Goal: Information Seeking & Learning: Learn about a topic

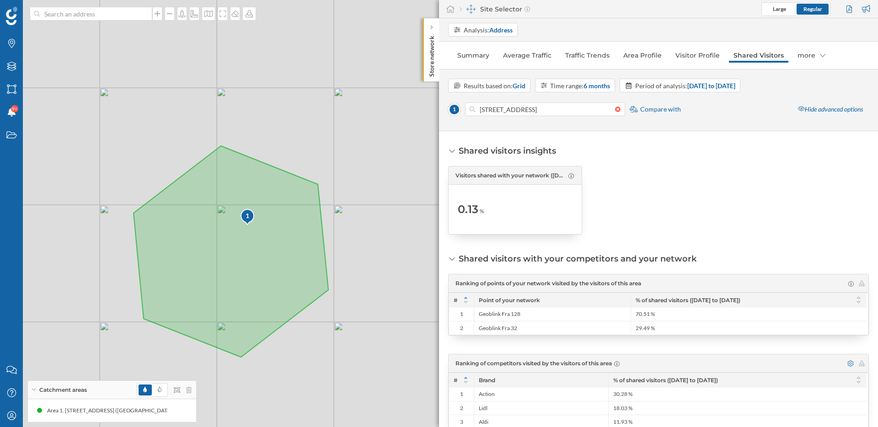
scroll to position [21, 0]
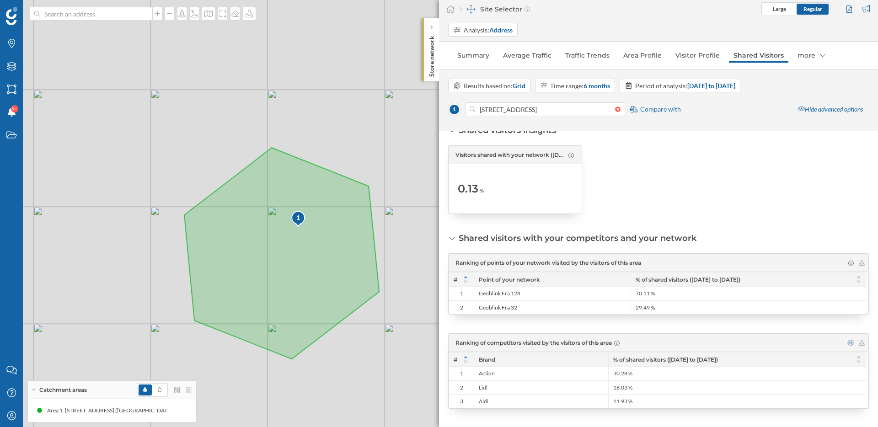
drag, startPoint x: 318, startPoint y: 116, endPoint x: 373, endPoint y: 119, distance: 54.5
click at [372, 119] on div "1 © Mapbox © OpenStreetMap Improve this map" at bounding box center [439, 213] width 878 height 427
click at [688, 58] on link "Visitor Profile" at bounding box center [698, 55] width 54 height 15
click at [373, 214] on div "1 © Mapbox © OpenStreetMap Improve this map" at bounding box center [439, 213] width 878 height 427
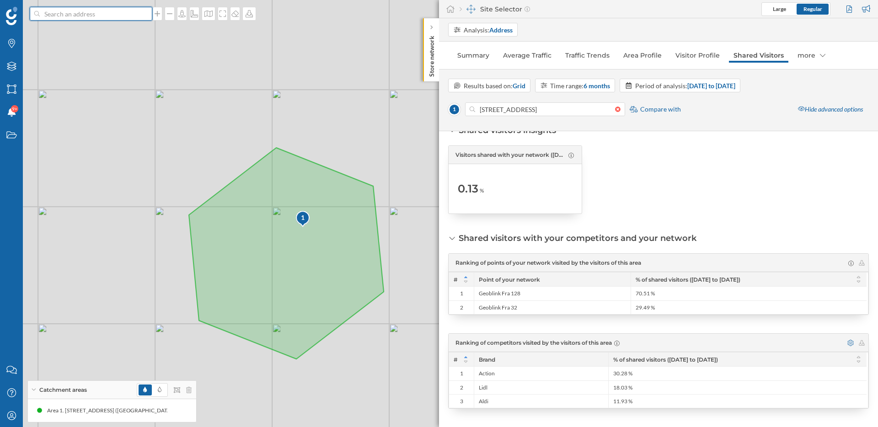
click at [117, 17] on input at bounding box center [91, 14] width 102 height 14
click at [117, 11] on input at bounding box center [91, 14] width 102 height 14
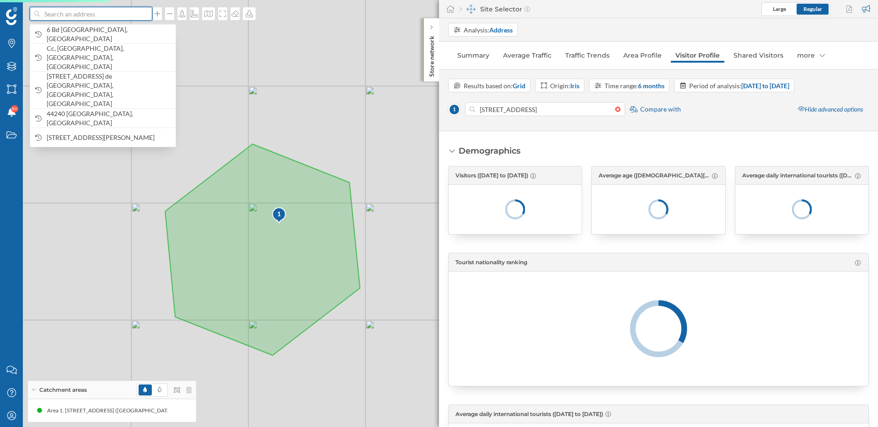
click at [78, 16] on input at bounding box center [91, 14] width 102 height 14
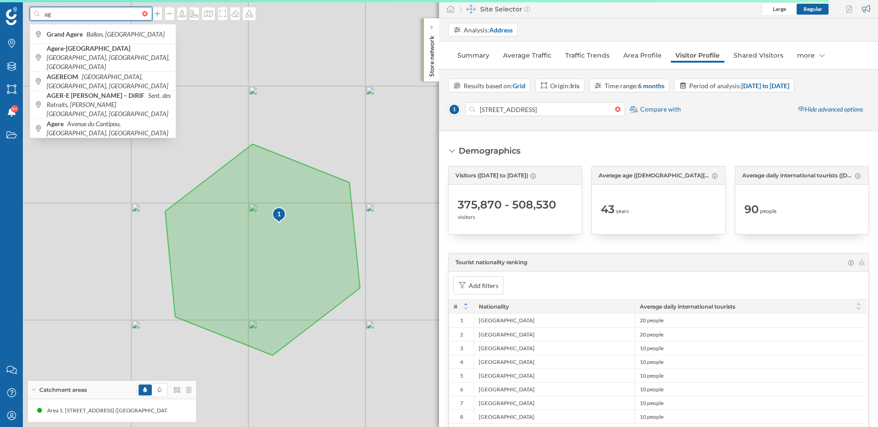
type input "a"
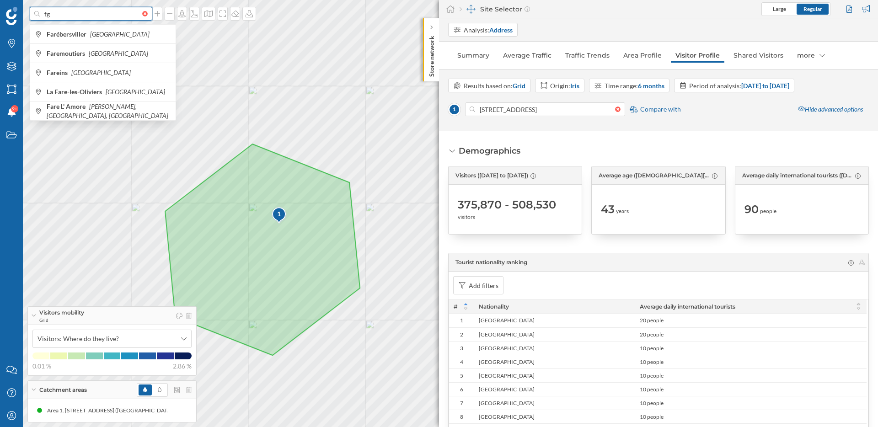
type input "f"
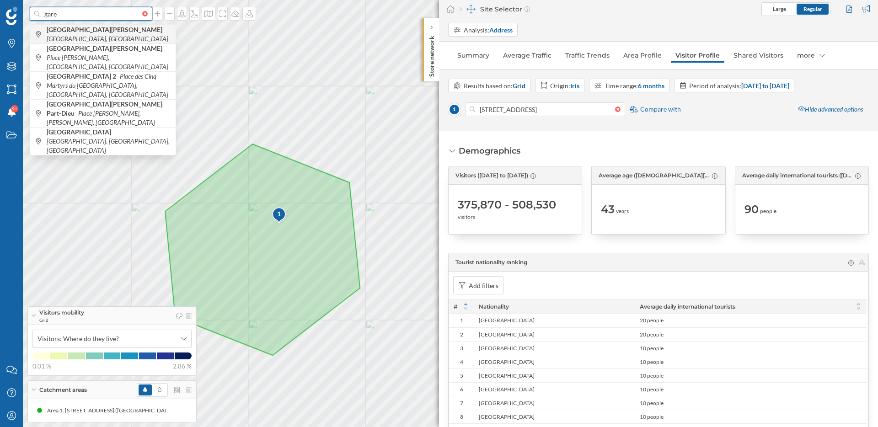
type input "gare"
click at [80, 33] on b "[GEOGRAPHIC_DATA][PERSON_NAME]" at bounding box center [106, 30] width 118 height 8
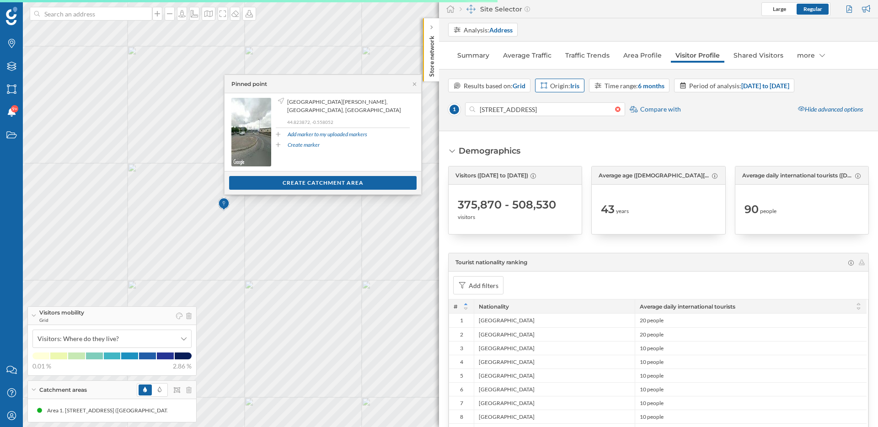
click at [575, 82] on strong "Iris" at bounding box center [574, 86] width 9 height 8
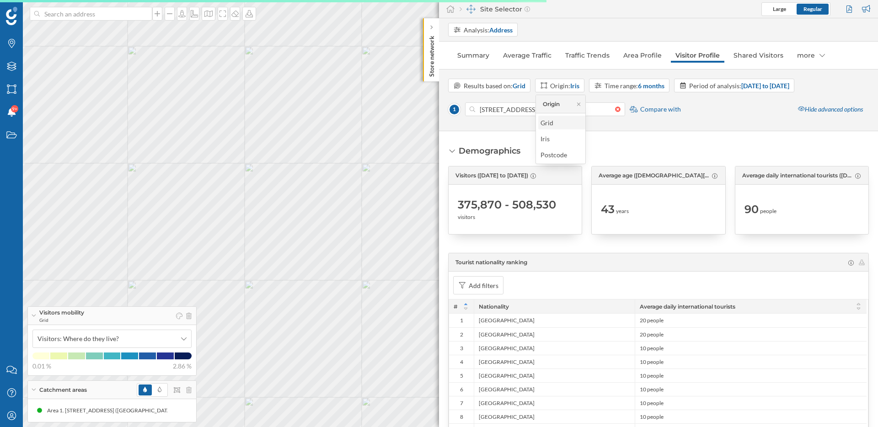
click at [563, 124] on div "Grid" at bounding box center [570, 123] width 59 height 10
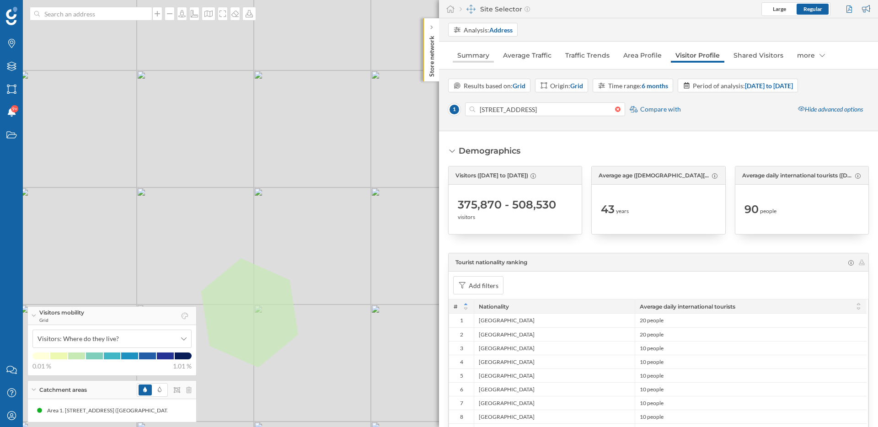
click at [483, 59] on link "Summary" at bounding box center [473, 55] width 41 height 15
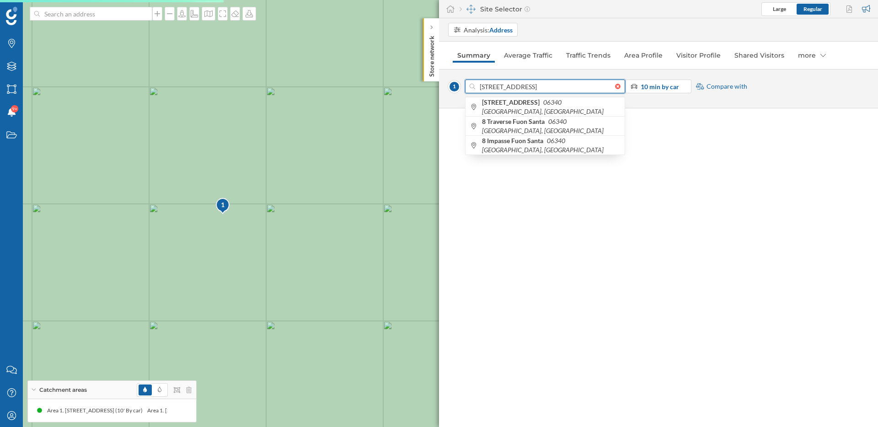
click at [613, 86] on input "[STREET_ADDRESS]" at bounding box center [545, 87] width 140 height 14
click at [615, 86] on div at bounding box center [620, 86] width 10 height 5
click at [615, 86] on input at bounding box center [545, 87] width 140 height 14
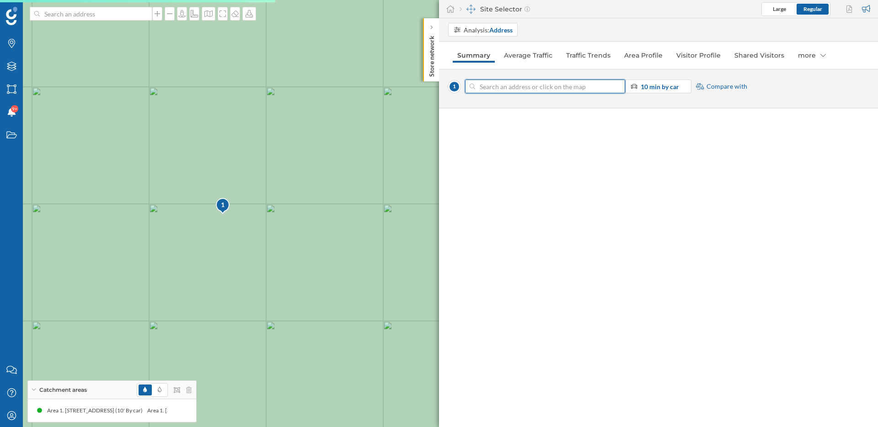
click at [579, 86] on input at bounding box center [545, 87] width 140 height 14
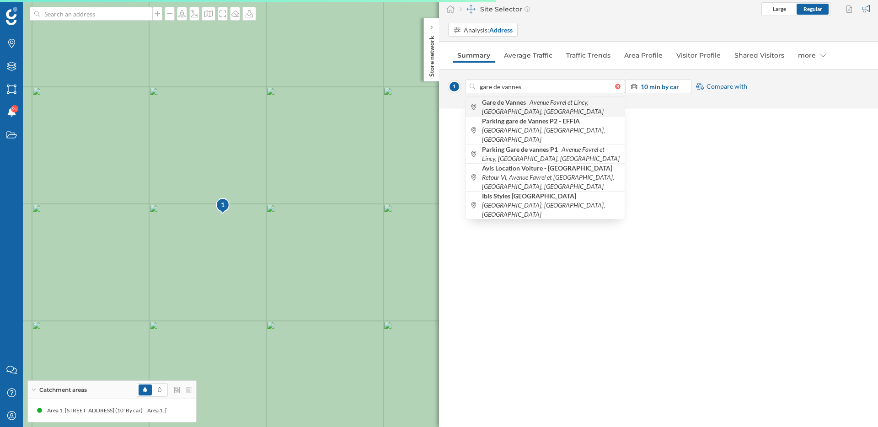
click at [578, 106] on icon "Avenue Favrel et Lincy, [GEOGRAPHIC_DATA], [GEOGRAPHIC_DATA]" at bounding box center [543, 106] width 122 height 17
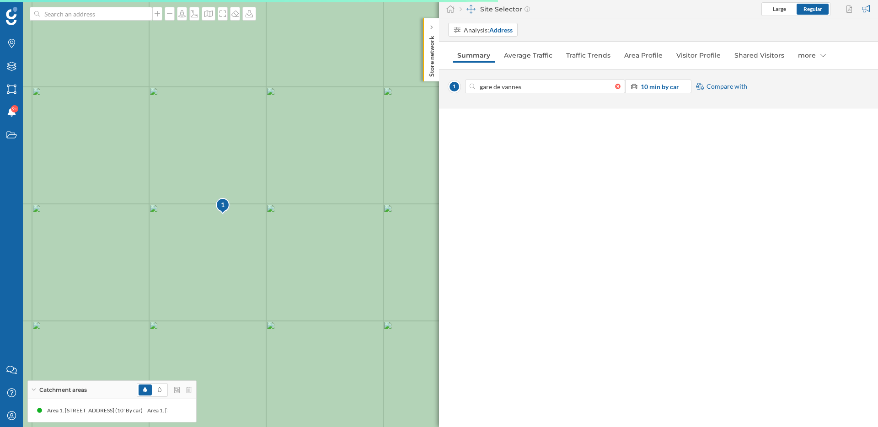
type input "Av. Favrel et Lincy, 56000 Vannes, [GEOGRAPHIC_DATA]"
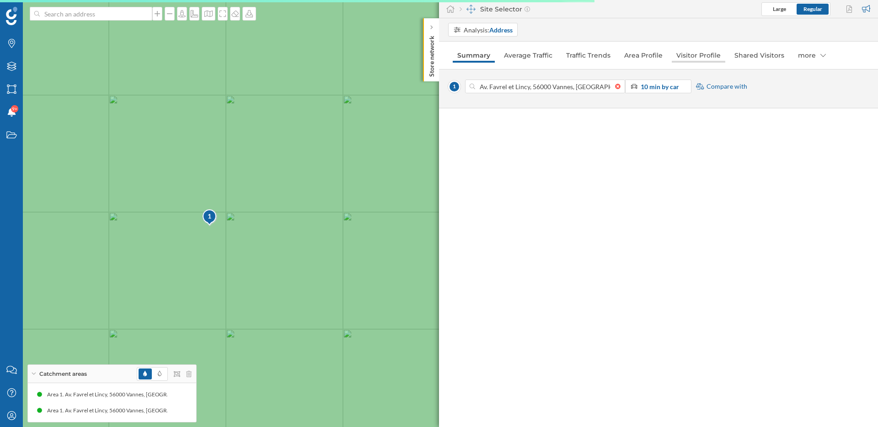
click at [696, 57] on link "Visitor Profile" at bounding box center [699, 55] width 54 height 15
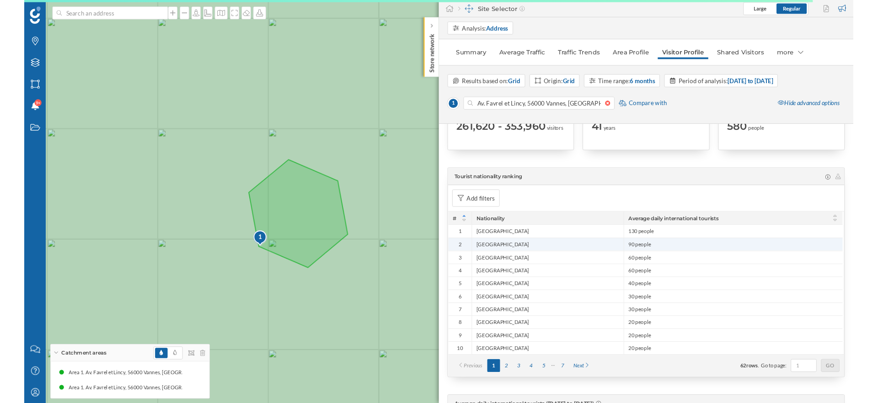
scroll to position [0, 0]
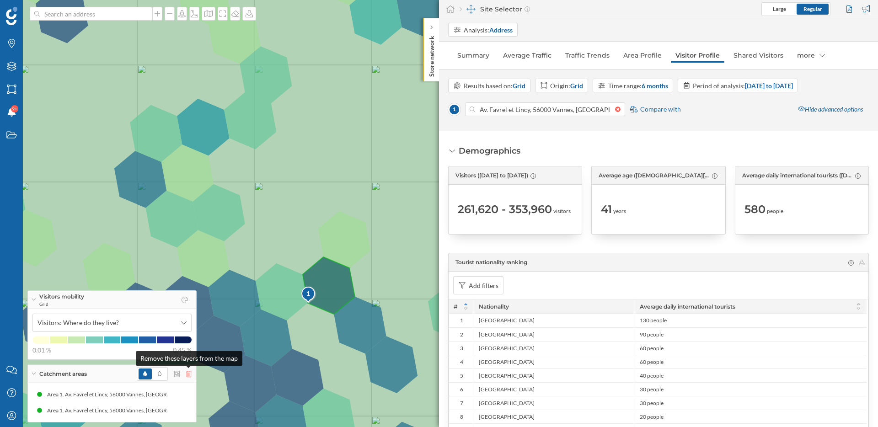
click at [190, 374] on icon at bounding box center [188, 374] width 5 height 6
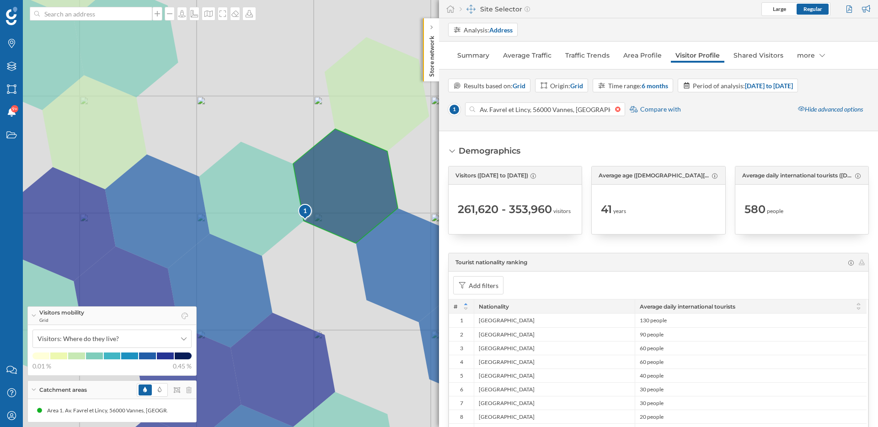
drag, startPoint x: 311, startPoint y: 337, endPoint x: 311, endPoint y: 290, distance: 47.6
click at [311, 290] on div "1 © Mapbox © OpenStreetMap Improve this map" at bounding box center [439, 213] width 878 height 427
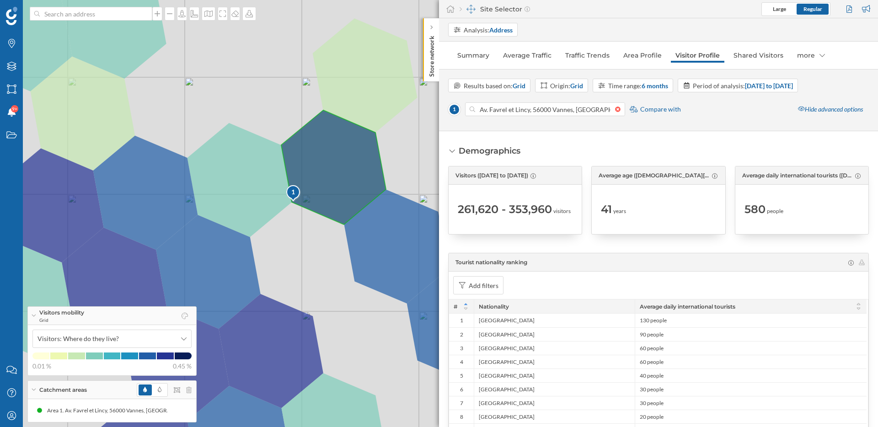
drag, startPoint x: 310, startPoint y: 272, endPoint x: 294, endPoint y: 239, distance: 36.4
click at [294, 239] on div "1 © Mapbox © OpenStreetMap Improve this map" at bounding box center [439, 213] width 878 height 427
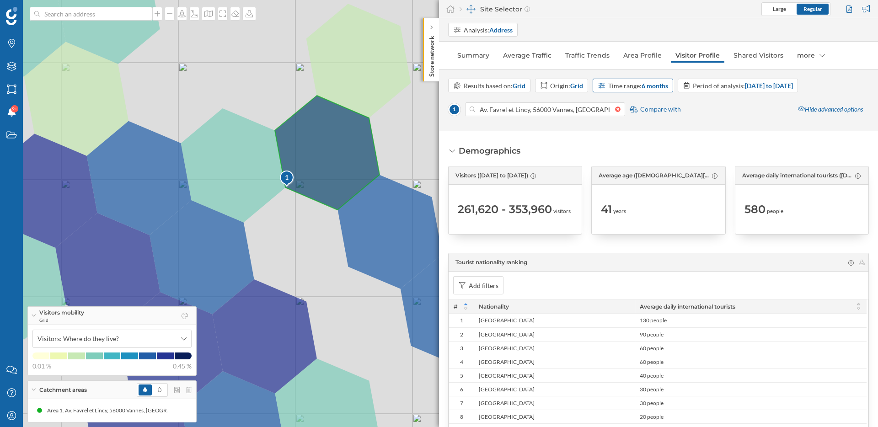
click at [638, 86] on div "Time range: 6 months" at bounding box center [638, 86] width 60 height 10
click at [621, 171] on div "12 months" at bounding box center [614, 171] width 30 height 8
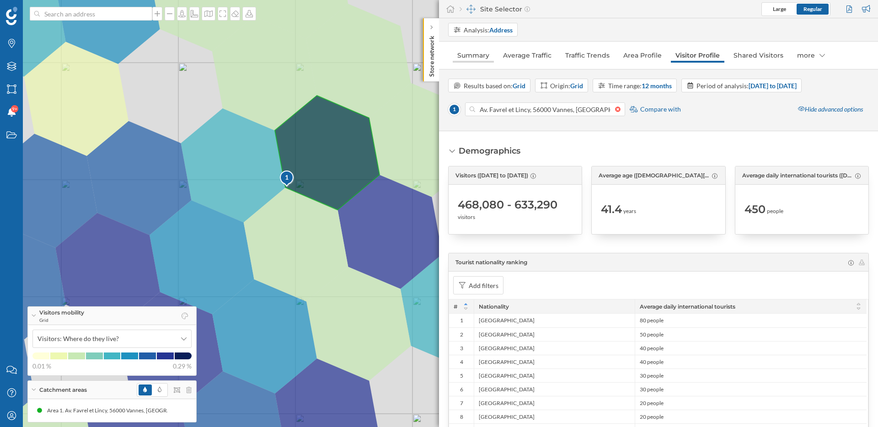
click at [475, 59] on link "Summary" at bounding box center [473, 55] width 41 height 15
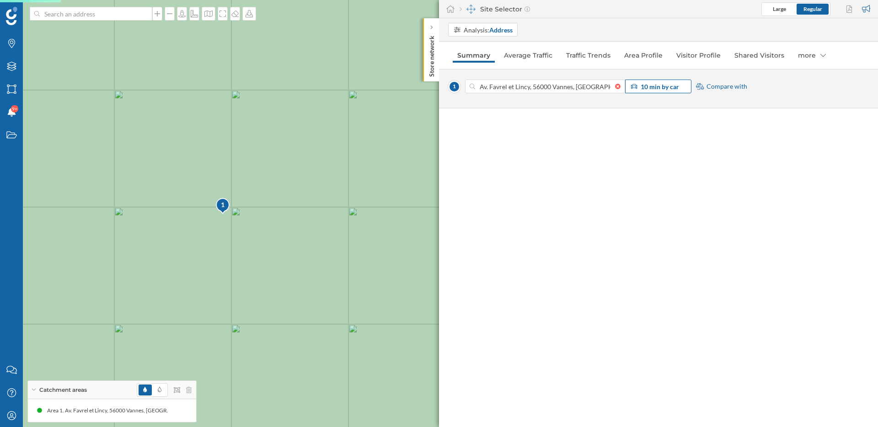
click at [644, 83] on strong "10 min by car" at bounding box center [660, 87] width 38 height 8
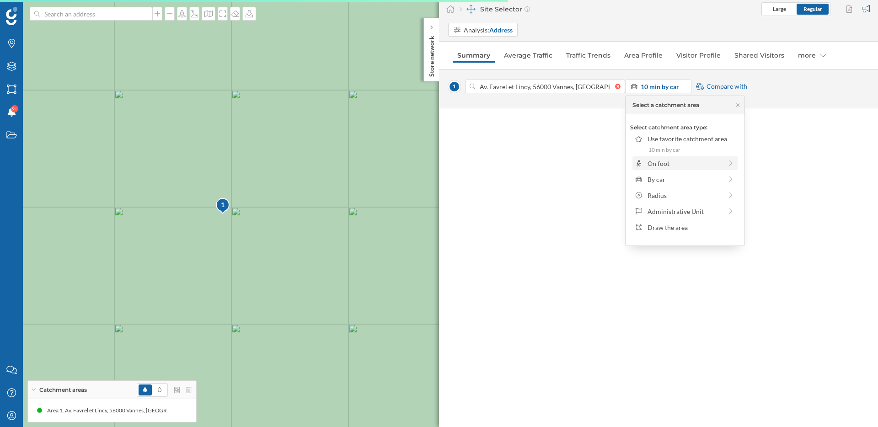
click at [655, 161] on div "On foot" at bounding box center [685, 164] width 75 height 10
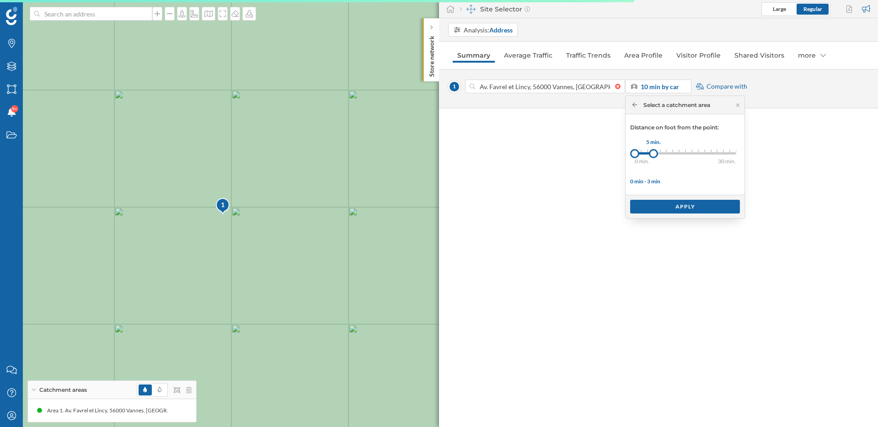
drag, startPoint x: 643, startPoint y: 155, endPoint x: 653, endPoint y: 155, distance: 10.5
click at [653, 155] on div at bounding box center [653, 153] width 9 height 9
click at [685, 207] on div "Apply" at bounding box center [685, 206] width 110 height 14
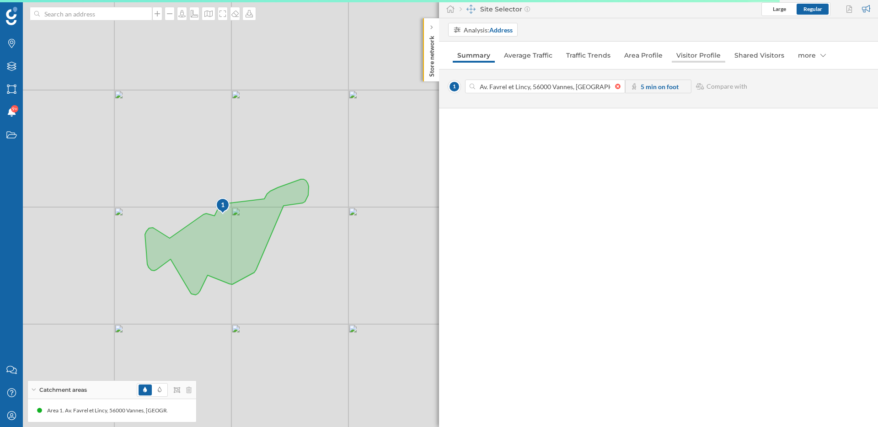
click at [703, 55] on link "Visitor Profile" at bounding box center [699, 55] width 54 height 15
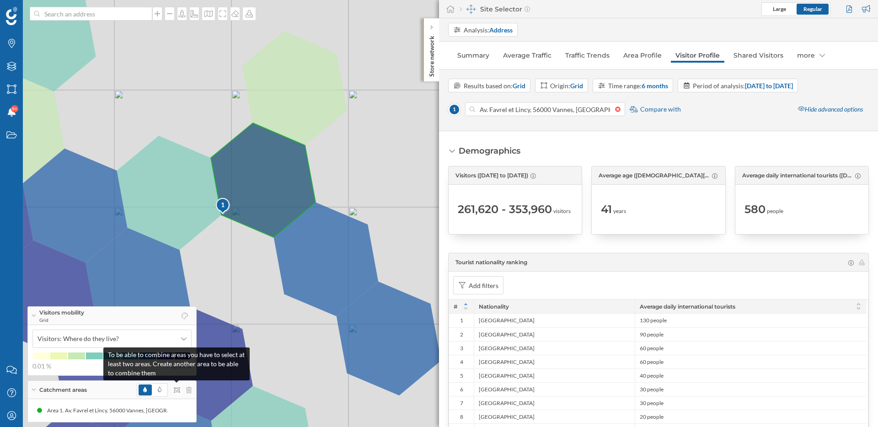
click at [179, 389] on icon at bounding box center [177, 389] width 6 height 5
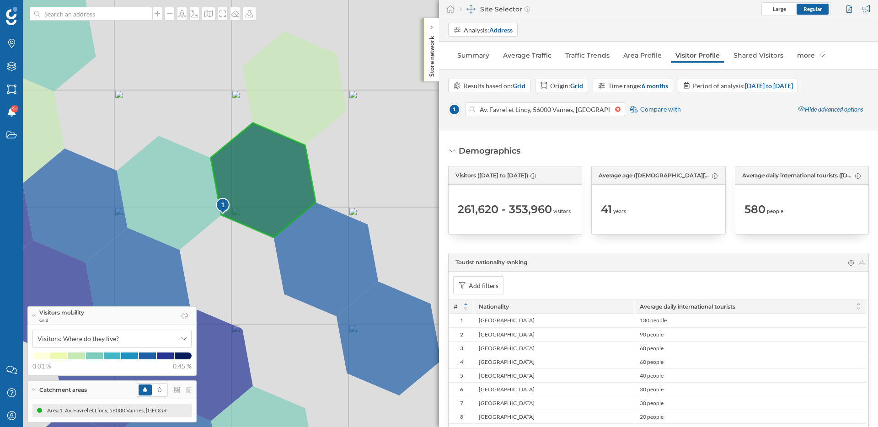
click at [221, 408] on div "Area 1. Av. Favrel et Lincy, 56000 Vannes, [GEOGRAPHIC_DATA] (Grid)" at bounding box center [308, 410] width 174 height 9
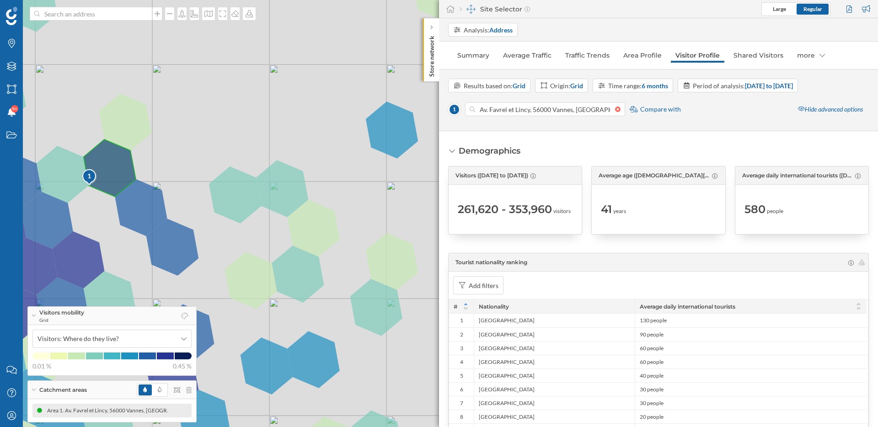
click at [220, 408] on div "Area 1. Av. Favrel et Lincy, 56000 Vannes, [GEOGRAPHIC_DATA] (Grid)" at bounding box center [307, 410] width 174 height 9
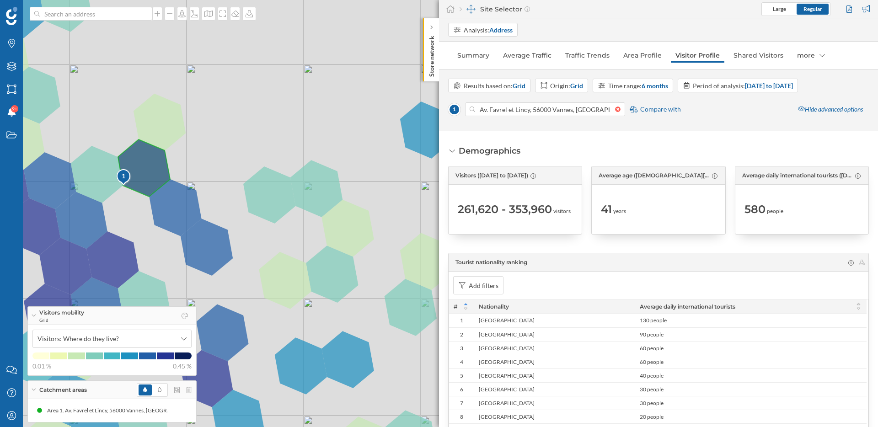
drag, startPoint x: 160, startPoint y: 187, endPoint x: 249, endPoint y: 187, distance: 89.2
click at [249, 187] on div "1 © Mapbox © OpenStreetMap Improve this map" at bounding box center [439, 213] width 878 height 427
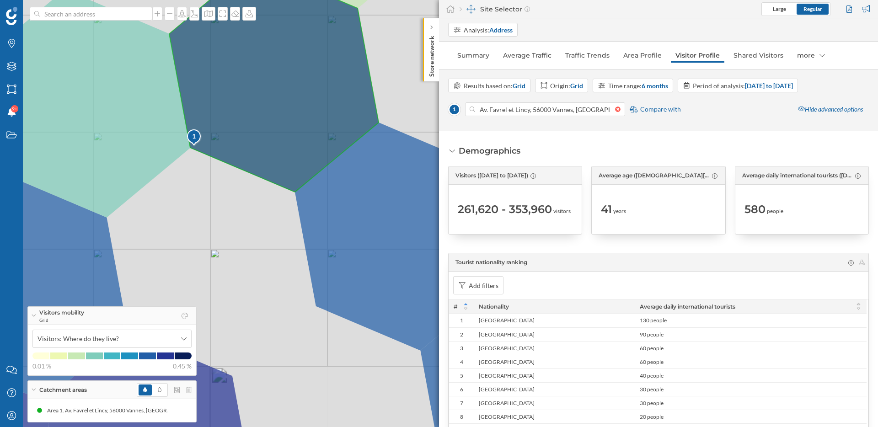
drag, startPoint x: 187, startPoint y: 199, endPoint x: 241, endPoint y: 203, distance: 53.2
click at [241, 203] on div "1 © Mapbox © OpenStreetMap Improve this map" at bounding box center [439, 213] width 878 height 427
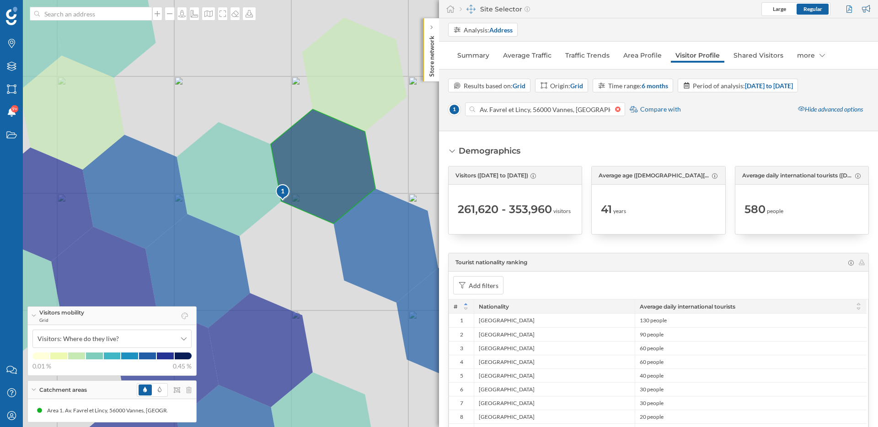
drag, startPoint x: 240, startPoint y: 203, endPoint x: 311, endPoint y: 232, distance: 76.7
click at [311, 232] on div "1 © Mapbox © OpenStreetMap Improve this map" at bounding box center [439, 213] width 878 height 427
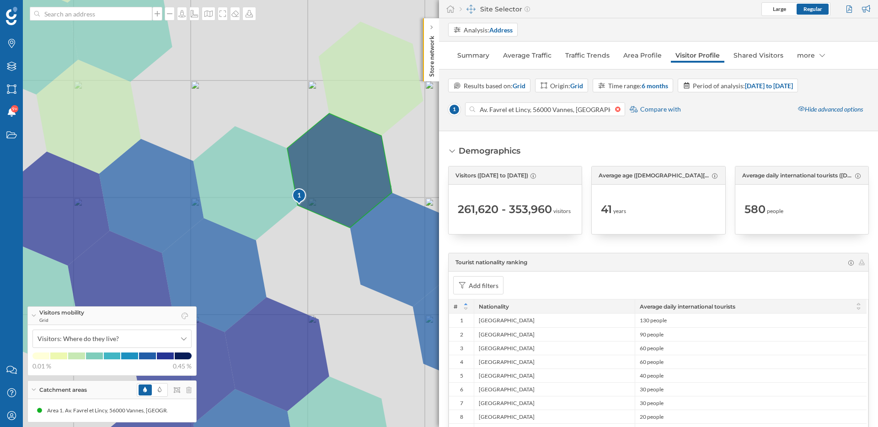
drag, startPoint x: 304, startPoint y: 247, endPoint x: 327, endPoint y: 251, distance: 23.7
click at [327, 251] on div "1 © Mapbox © OpenStreetMap Improve this map" at bounding box center [439, 213] width 878 height 427
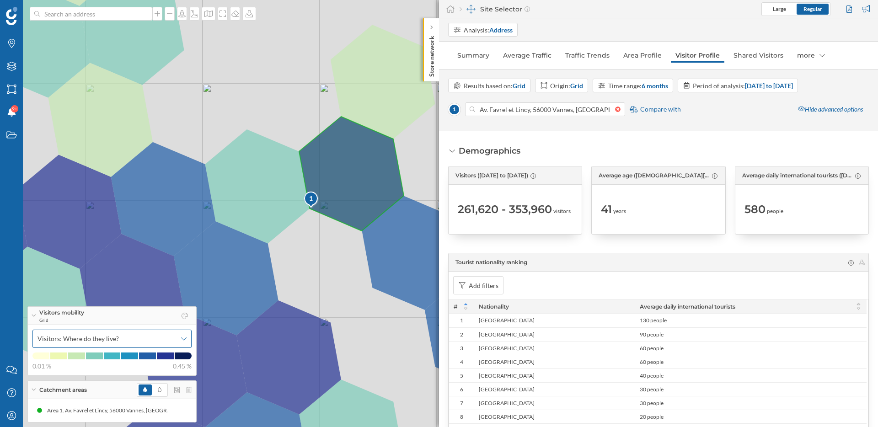
click at [123, 342] on span "Visitors: Where do they live?" at bounding box center [106, 338] width 139 height 9
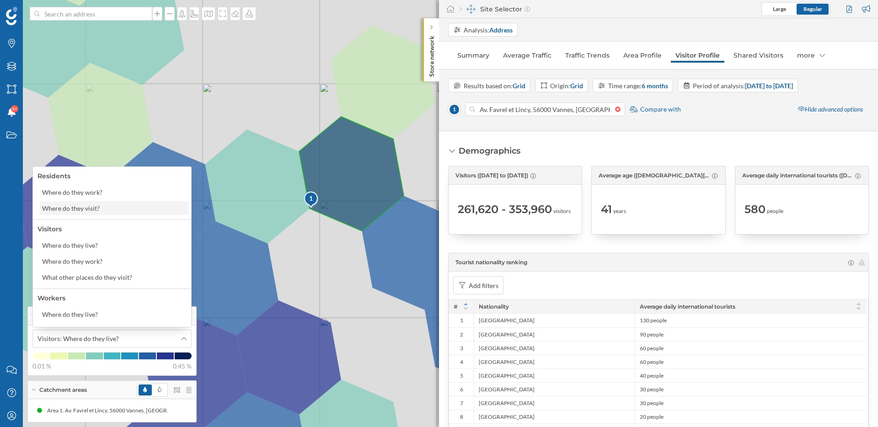
click at [101, 211] on div "Where do they visit?" at bounding box center [73, 209] width 62 height 10
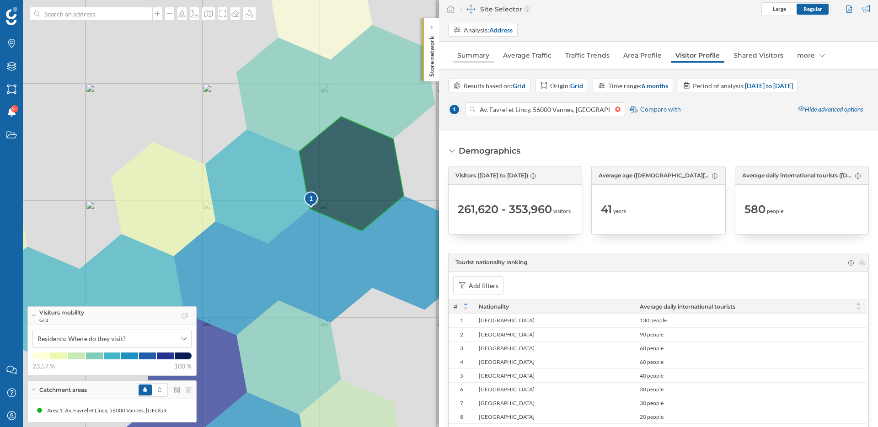
click at [479, 56] on link "Summary" at bounding box center [473, 55] width 41 height 15
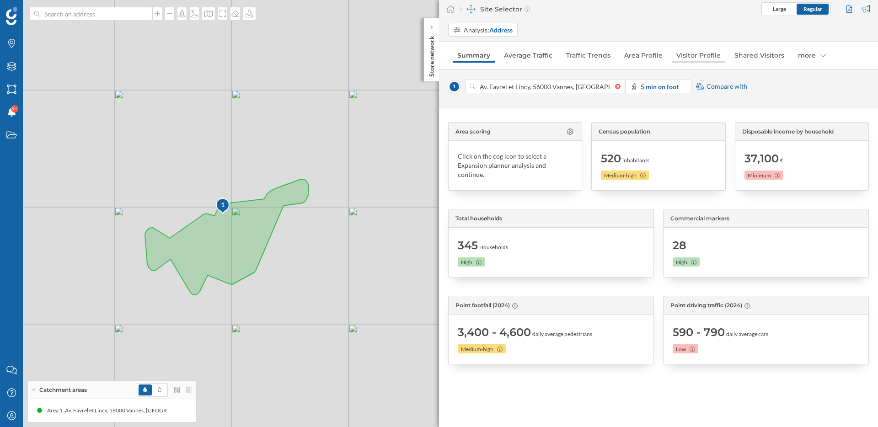
click at [700, 51] on link "Visitor Profile" at bounding box center [699, 55] width 54 height 15
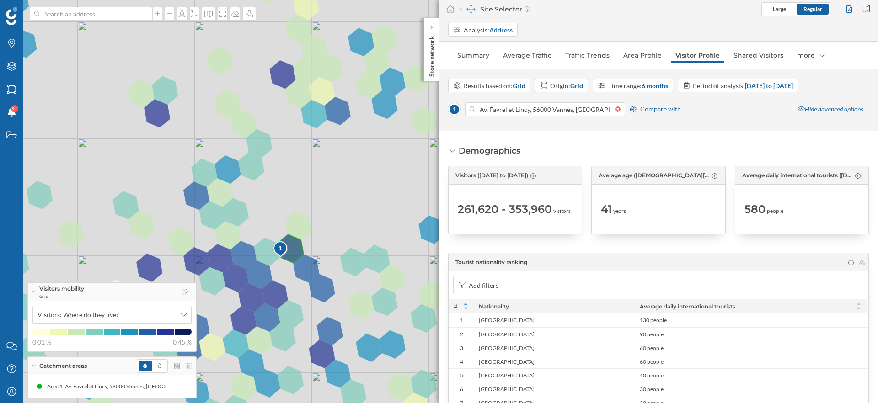
scroll to position [12, 0]
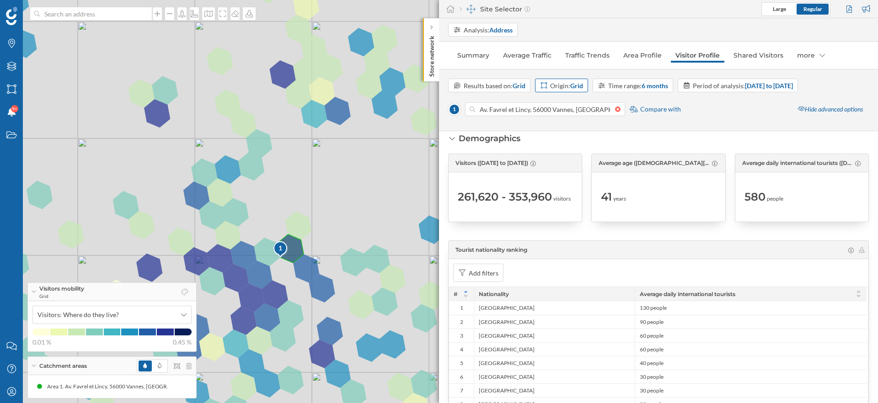
click at [578, 86] on strong "Grid" at bounding box center [576, 86] width 13 height 8
click at [572, 137] on div "Iris" at bounding box center [570, 139] width 59 height 10
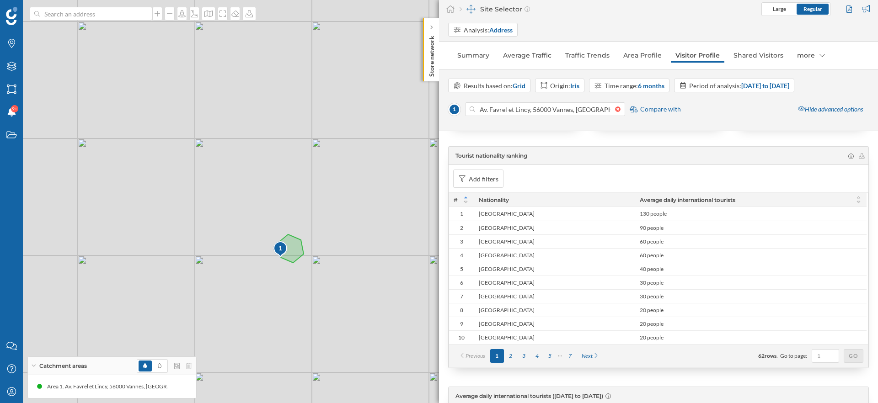
scroll to position [61, 0]
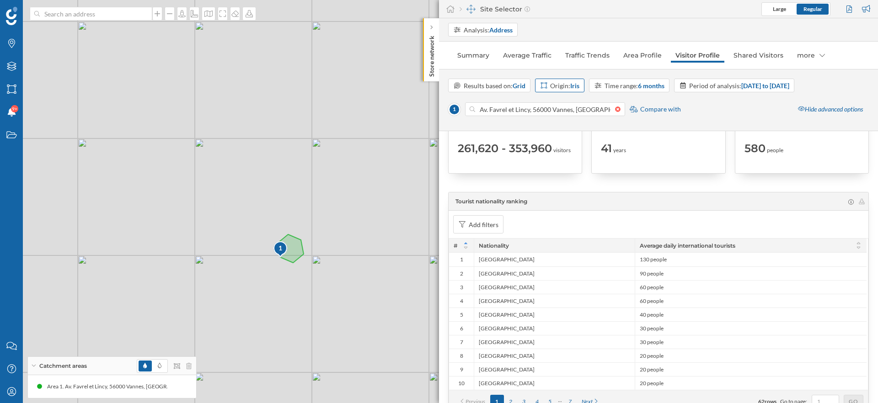
click at [567, 85] on div "Origin: Iris" at bounding box center [564, 86] width 29 height 10
click at [553, 122] on div "Grid" at bounding box center [549, 123] width 17 height 10
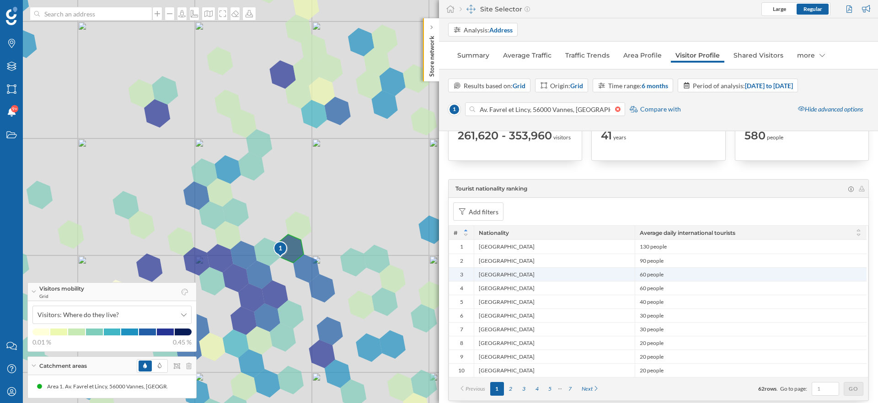
scroll to position [71, 0]
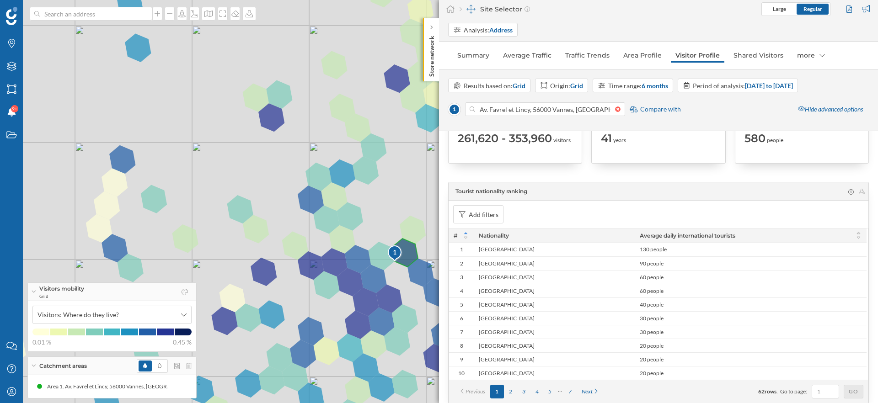
drag, startPoint x: 370, startPoint y: 283, endPoint x: 317, endPoint y: 283, distance: 53.0
click at [317, 283] on div "1 © Mapbox © OpenStreetMap Improve this map" at bounding box center [439, 201] width 878 height 403
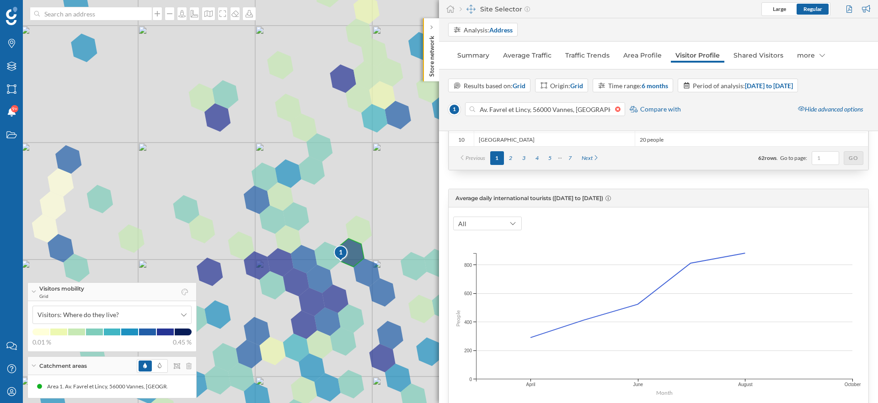
scroll to position [305, 0]
click at [316, 175] on div "1 © Mapbox © OpenStreetMap Improve this map" at bounding box center [439, 201] width 878 height 403
click at [319, 153] on div "1 © Mapbox © OpenStreetMap Improve this map" at bounding box center [439, 201] width 878 height 403
click at [389, 115] on div "1 © Mapbox © OpenStreetMap Improve this map" at bounding box center [439, 201] width 878 height 403
click at [372, 119] on div "1 © Mapbox © OpenStreetMap Improve this map" at bounding box center [439, 201] width 878 height 403
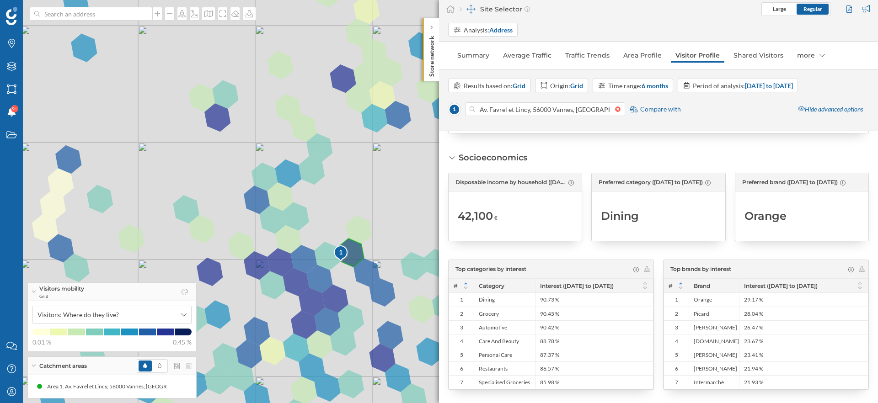
scroll to position [1038, 0]
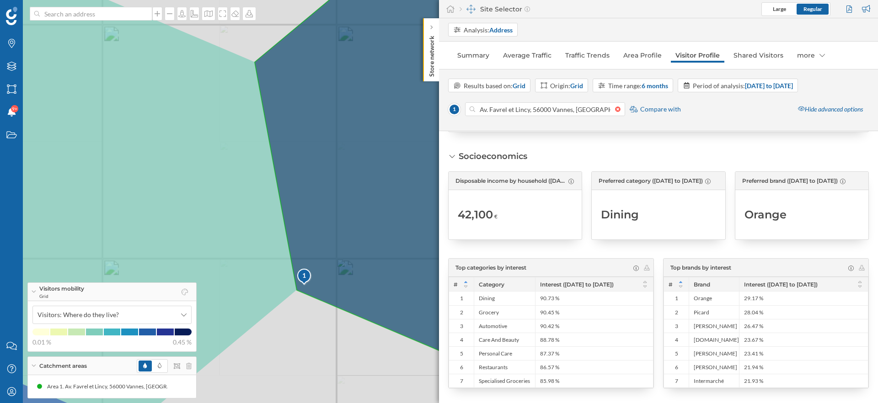
click at [342, 272] on icon at bounding box center [464, 169] width 418 height 420
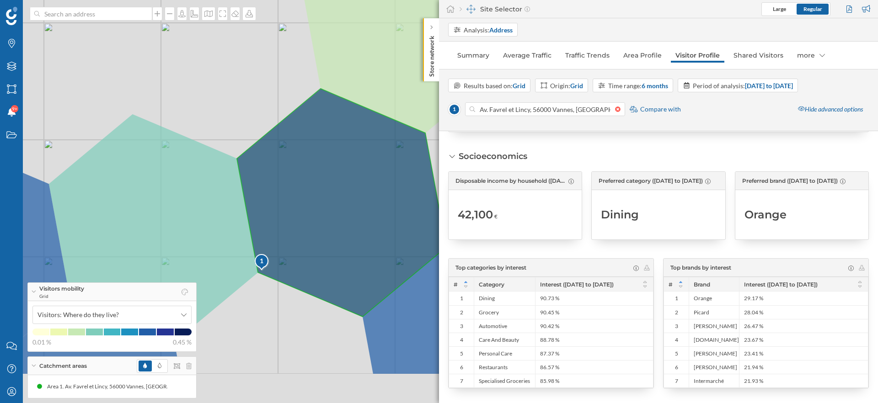
click at [257, 299] on div "1 © Mapbox © OpenStreetMap Improve this map" at bounding box center [439, 201] width 878 height 403
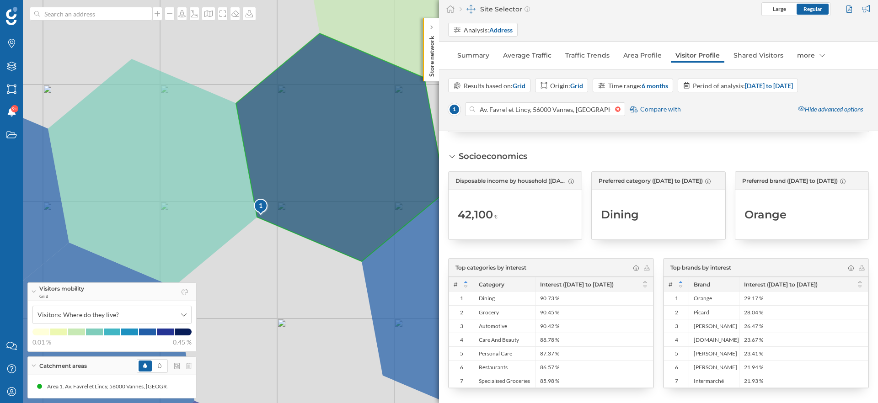
drag, startPoint x: 296, startPoint y: 361, endPoint x: 311, endPoint y: 301, distance: 61.7
click at [311, 301] on div "1 © Mapbox © OpenStreetMap Improve this map" at bounding box center [439, 201] width 878 height 403
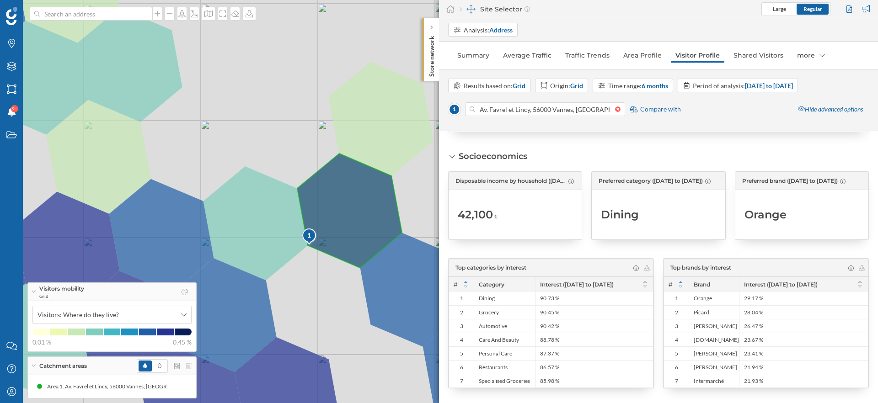
drag, startPoint x: 311, startPoint y: 301, endPoint x: 343, endPoint y: 279, distance: 38.4
click at [343, 279] on div "1 © Mapbox © OpenStreetMap Improve this map" at bounding box center [439, 201] width 878 height 403
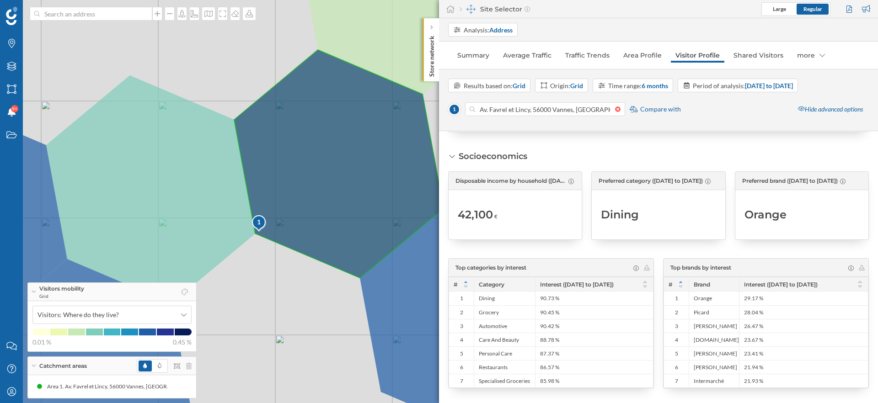
drag, startPoint x: 307, startPoint y: 280, endPoint x: 274, endPoint y: 284, distance: 33.6
click at [274, 284] on div "1 © Mapbox © OpenStreetMap Improve this map" at bounding box center [439, 201] width 878 height 403
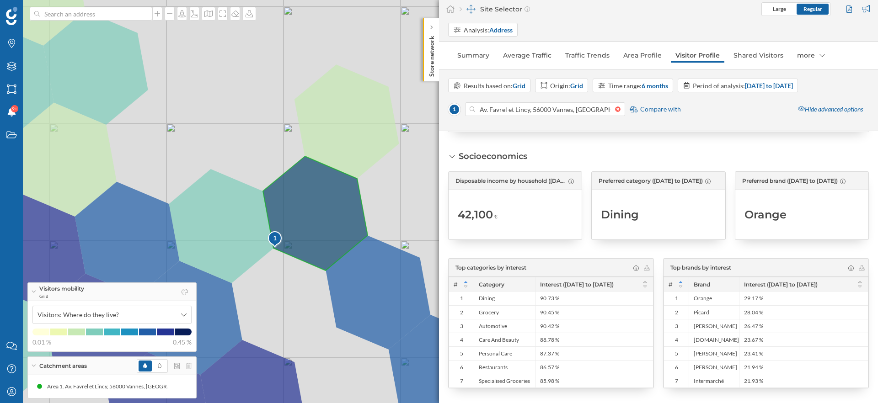
drag, startPoint x: 274, startPoint y: 284, endPoint x: 285, endPoint y: 273, distance: 15.5
click at [285, 273] on div "1 © Mapbox © OpenStreetMap Improve this map" at bounding box center [439, 201] width 878 height 403
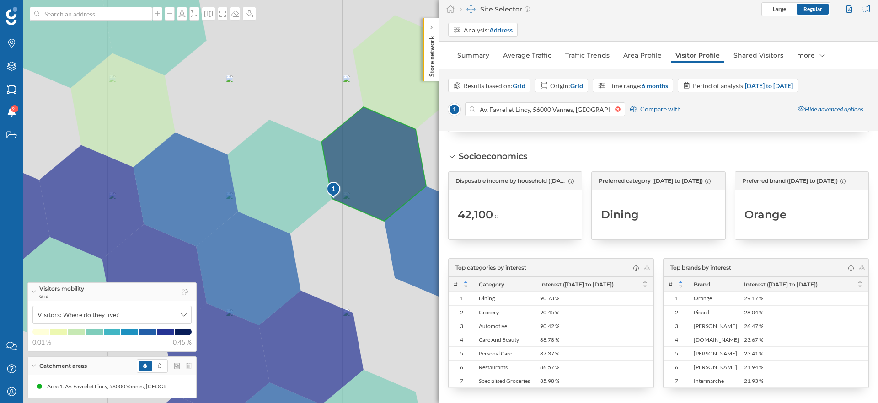
drag, startPoint x: 182, startPoint y: 196, endPoint x: 241, endPoint y: 146, distance: 76.9
click at [241, 146] on div "1 © Mapbox © OpenStreetMap Improve this map" at bounding box center [439, 201] width 878 height 403
drag, startPoint x: 271, startPoint y: 209, endPoint x: 254, endPoint y: 209, distance: 16.9
click at [254, 209] on div "1 © Mapbox © OpenStreetMap Improve this map" at bounding box center [439, 201] width 878 height 403
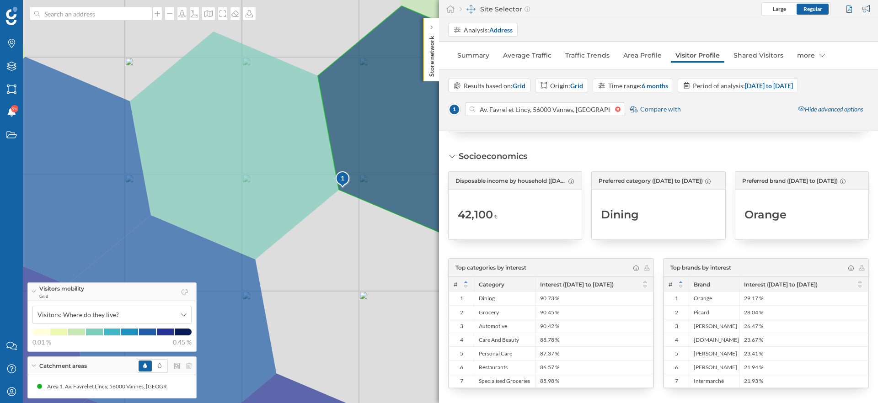
drag, startPoint x: 309, startPoint y: 227, endPoint x: 273, endPoint y: 227, distance: 35.2
click at [273, 227] on div "1 © Mapbox © OpenStreetMap Improve this map" at bounding box center [439, 201] width 878 height 403
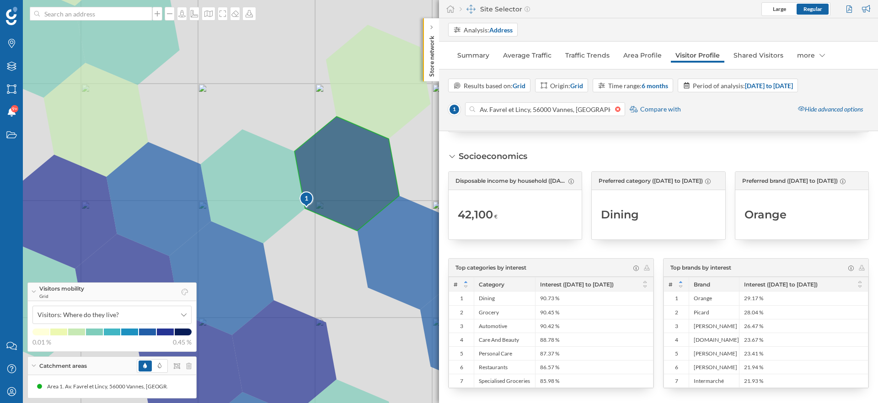
click at [309, 265] on div "1 © Mapbox © OpenStreetMap Improve this map" at bounding box center [439, 201] width 878 height 403
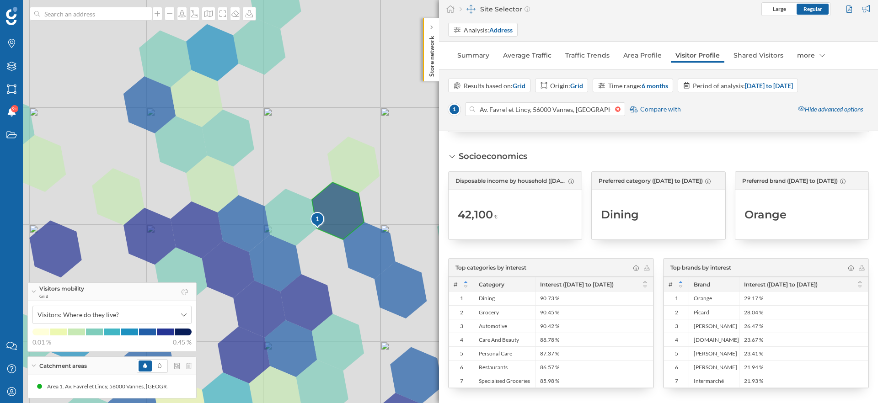
drag, startPoint x: 345, startPoint y: 314, endPoint x: 337, endPoint y: 282, distance: 33.2
click at [337, 282] on div "1 © Mapbox © OpenStreetMap Improve this map" at bounding box center [439, 201] width 878 height 403
click at [192, 368] on div "Catchment areas" at bounding box center [112, 366] width 168 height 18
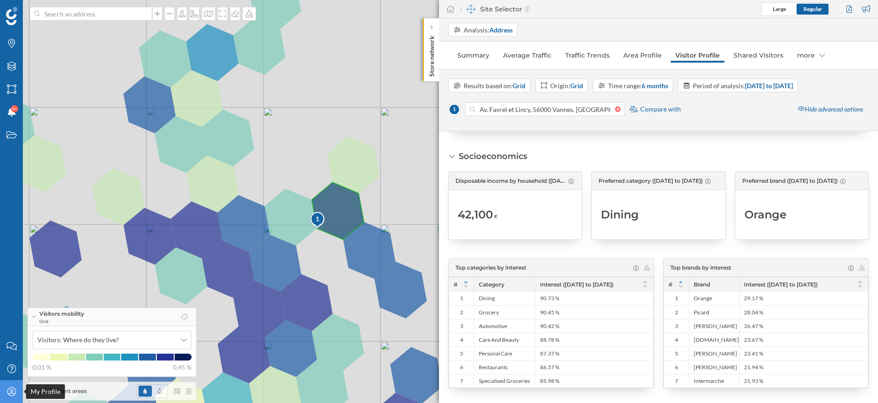
click at [14, 396] on icon "My Profile" at bounding box center [11, 391] width 11 height 9
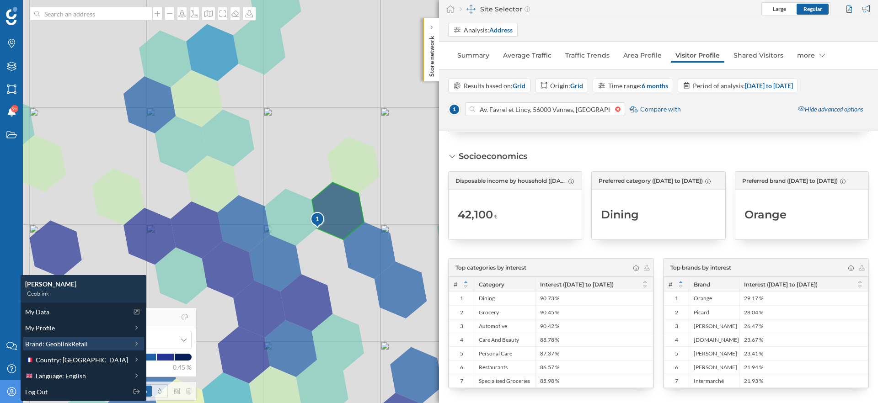
click at [69, 339] on span "Brand: GeoblinkRetail" at bounding box center [56, 344] width 63 height 10
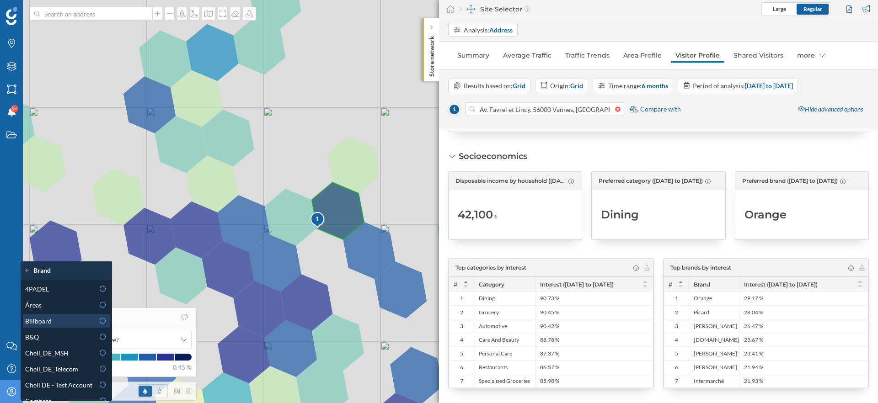
click at [62, 325] on div "Billboard" at bounding box center [59, 321] width 69 height 10
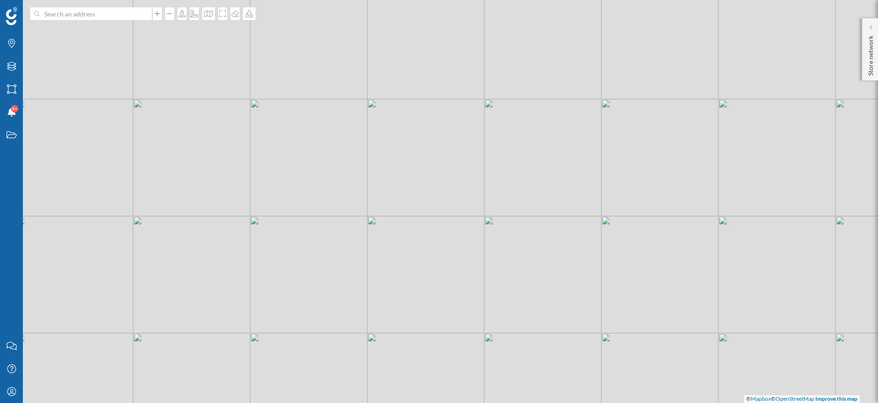
drag, startPoint x: 353, startPoint y: 273, endPoint x: 340, endPoint y: 264, distance: 15.6
click at [340, 264] on div "© Mapbox © OpenStreetMap Improve this map" at bounding box center [439, 201] width 878 height 403
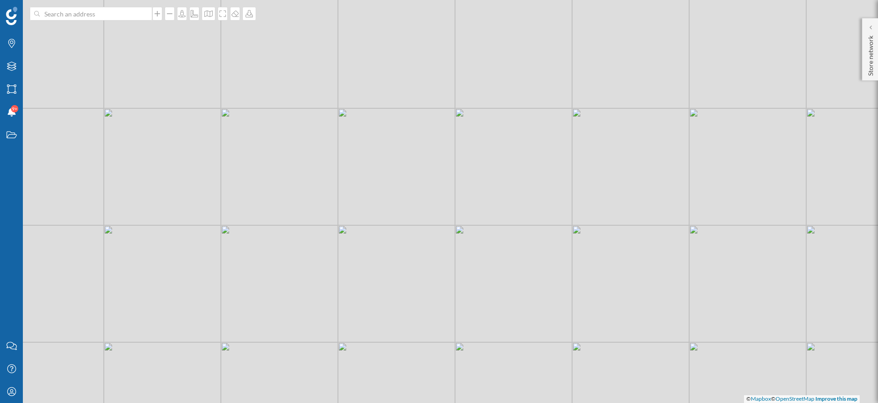
drag, startPoint x: 225, startPoint y: 253, endPoint x: 251, endPoint y: 252, distance: 26.5
click at [254, 253] on div "© Mapbox © OpenStreetMap Improve this map" at bounding box center [439, 201] width 878 height 403
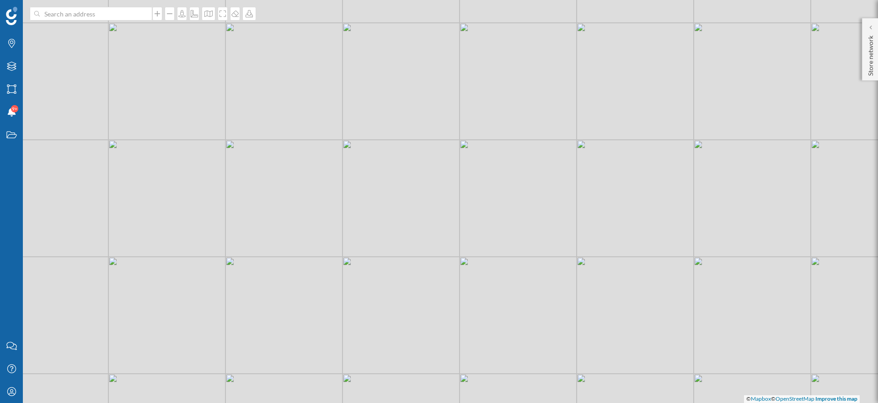
drag, startPoint x: 265, startPoint y: 199, endPoint x: 301, endPoint y: 223, distance: 43.6
click at [303, 223] on div "© Mapbox © OpenStreetMap Improve this map" at bounding box center [439, 201] width 878 height 403
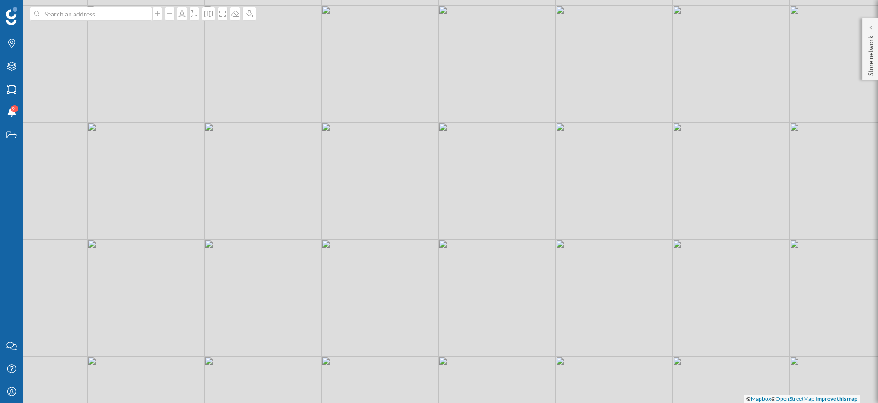
drag, startPoint x: 301, startPoint y: 223, endPoint x: 304, endPoint y: 239, distance: 15.8
click at [304, 239] on div "© Mapbox © OpenStreetMap Improve this map" at bounding box center [439, 201] width 878 height 403
